Goal: Go to known website: Access a specific website the user already knows

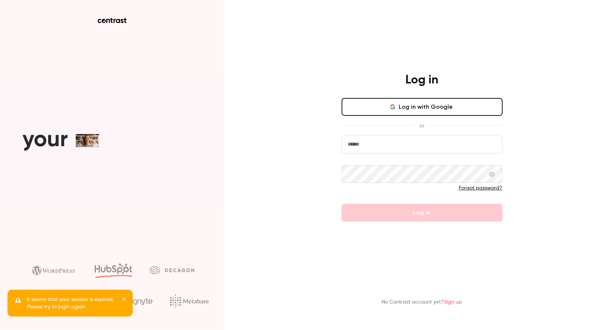
type input "**********"
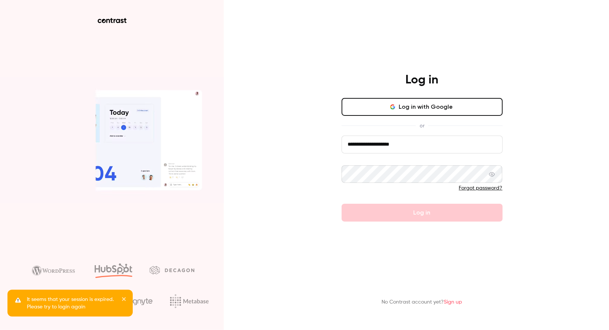
click at [410, 216] on form "**********" at bounding box center [422, 179] width 161 height 87
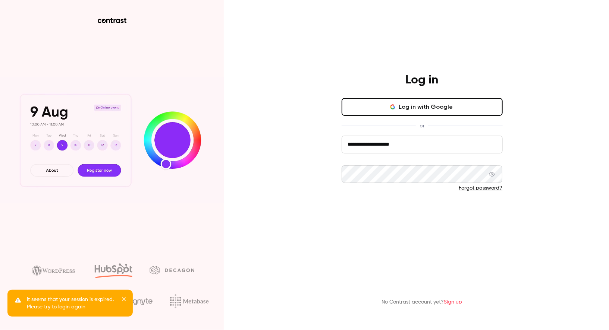
click at [414, 215] on button "Log in" at bounding box center [422, 213] width 161 height 18
